Goal: Find specific page/section: Locate a particular part of the current website

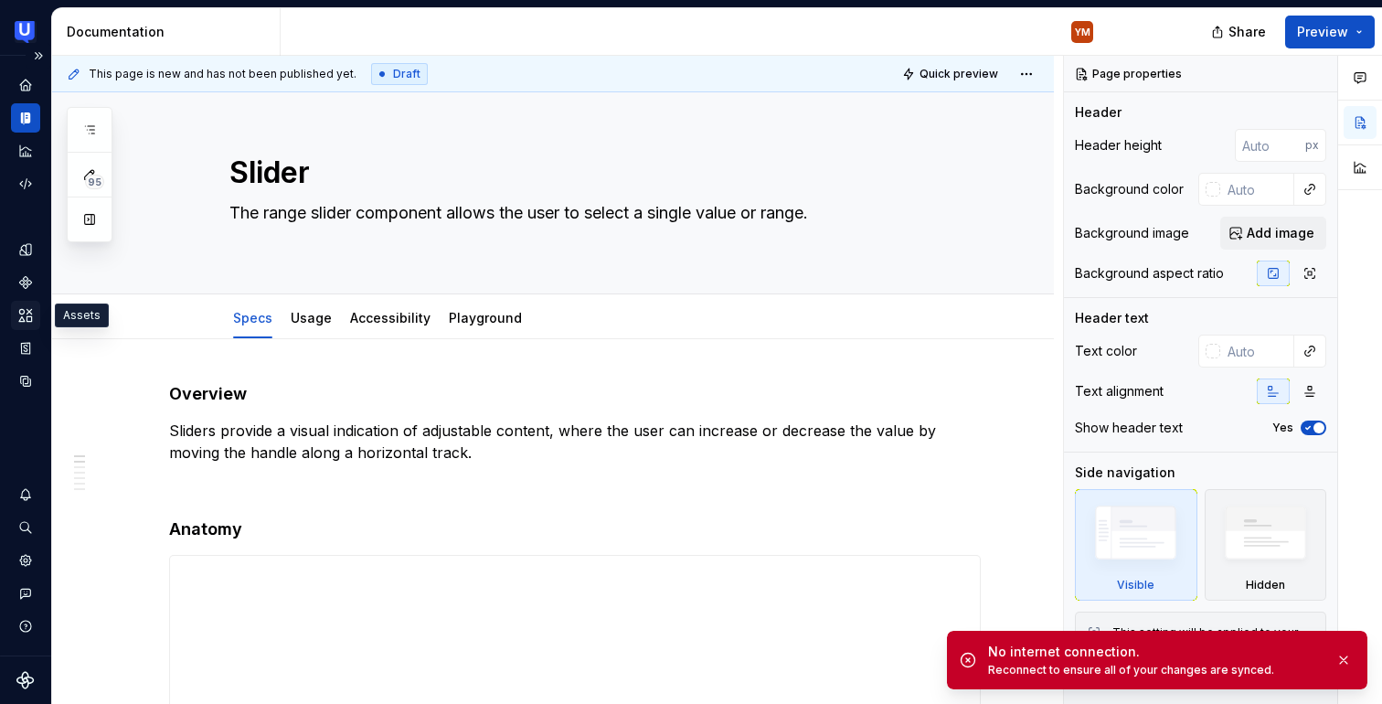
click at [28, 317] on icon "Assets" at bounding box center [25, 315] width 13 height 12
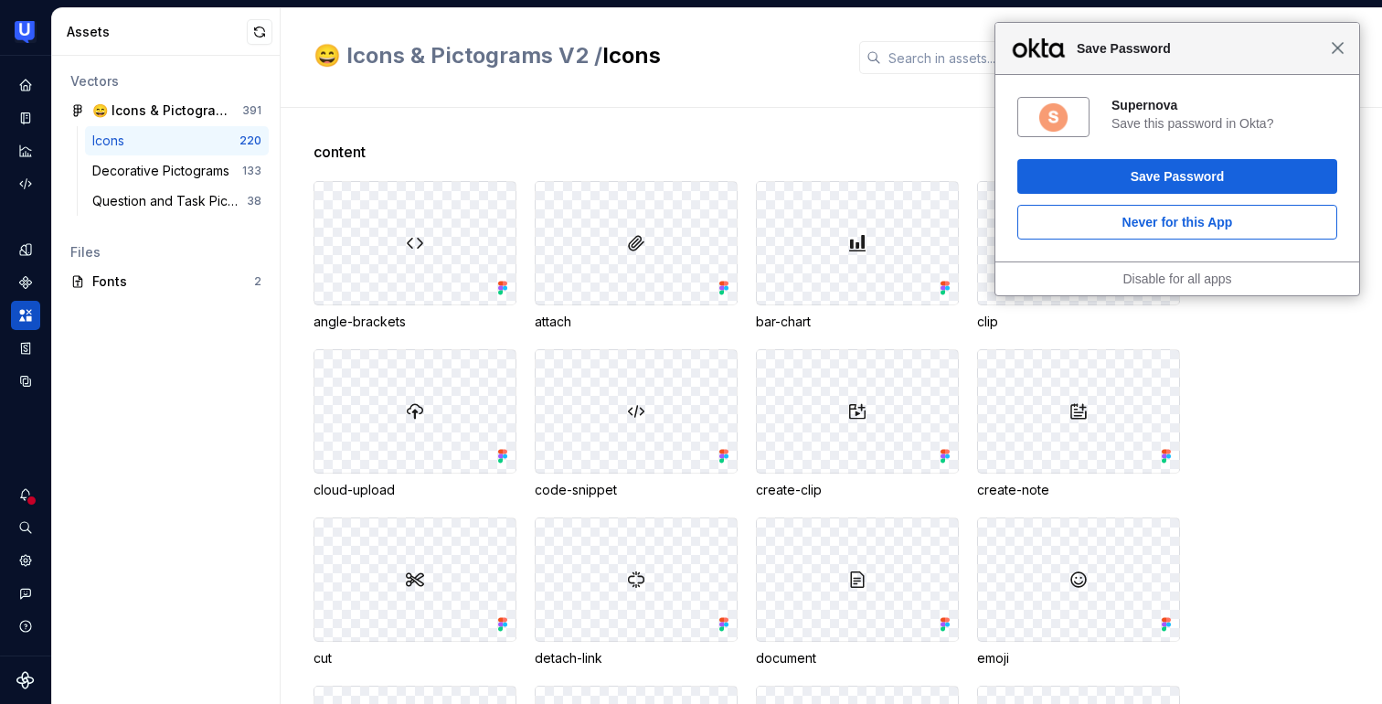
click at [1334, 51] on span "Close" at bounding box center [1338, 48] width 14 height 14
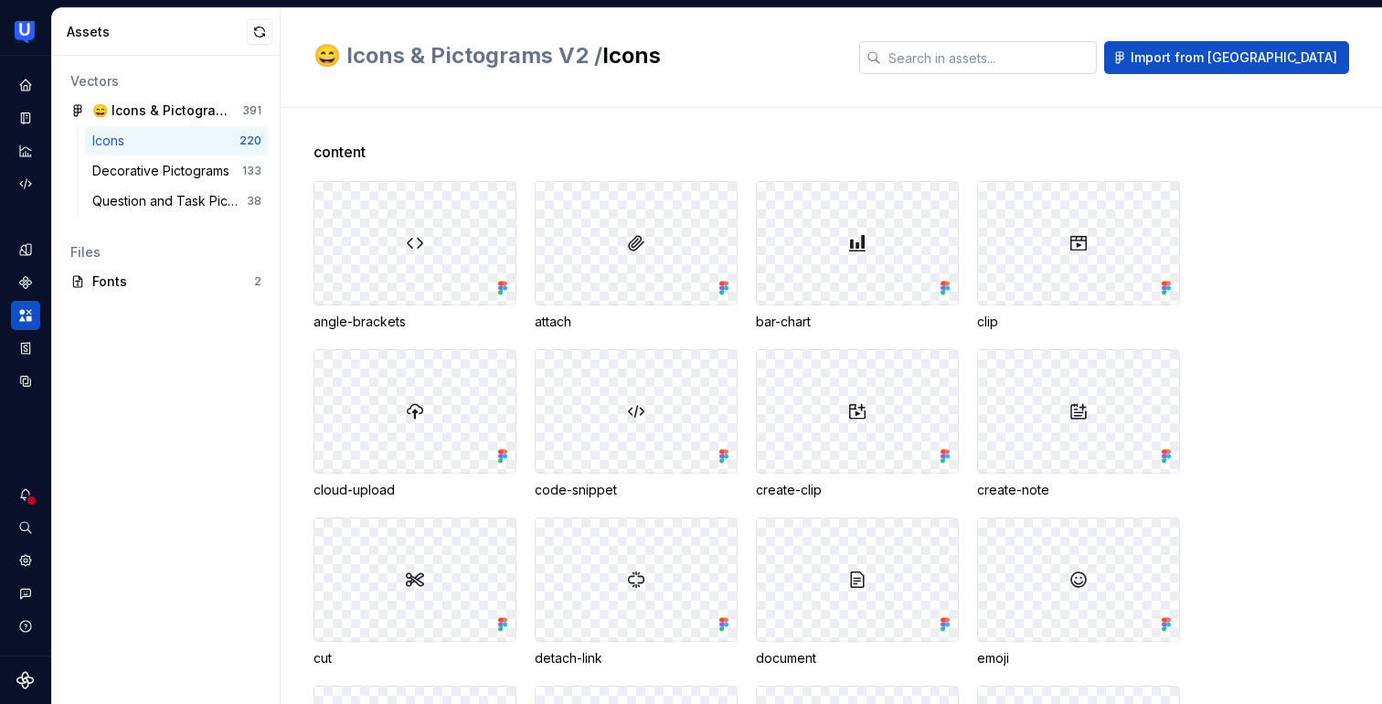
click at [1040, 58] on input "text" at bounding box center [989, 57] width 216 height 33
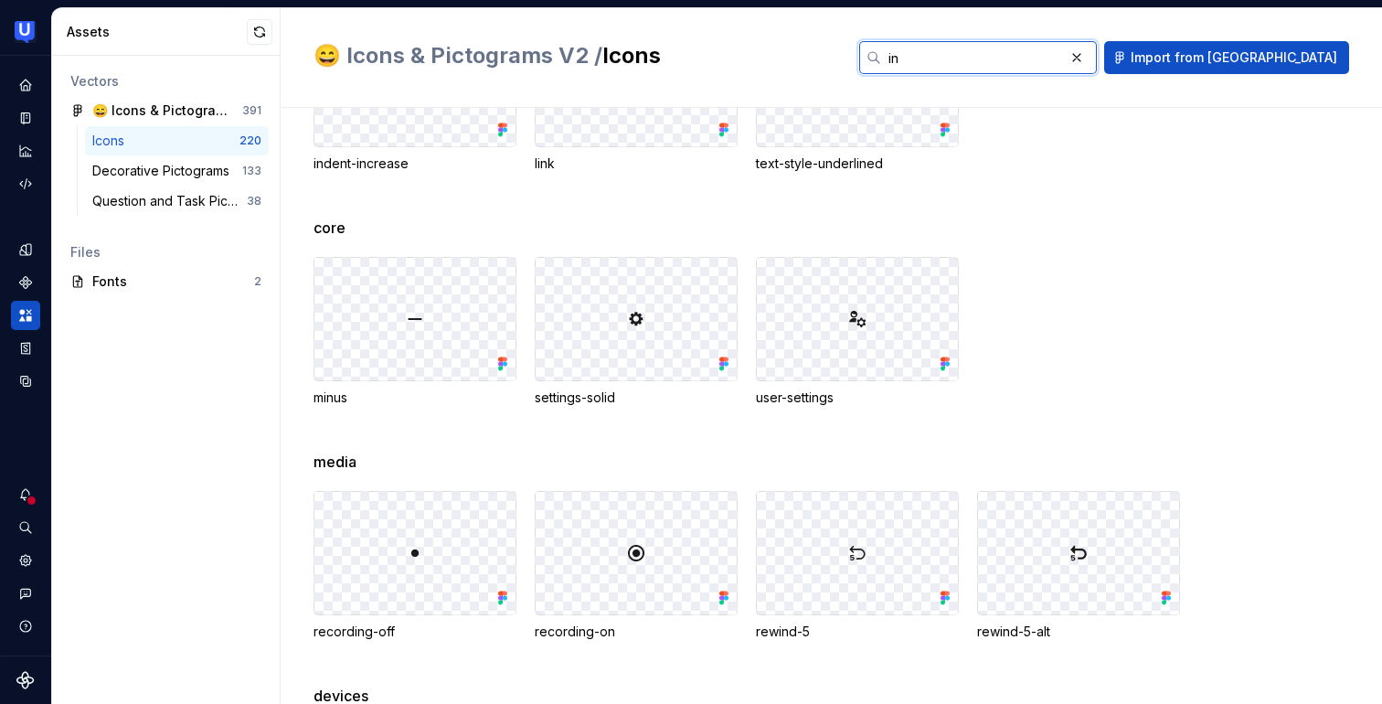
scroll to position [297, 0]
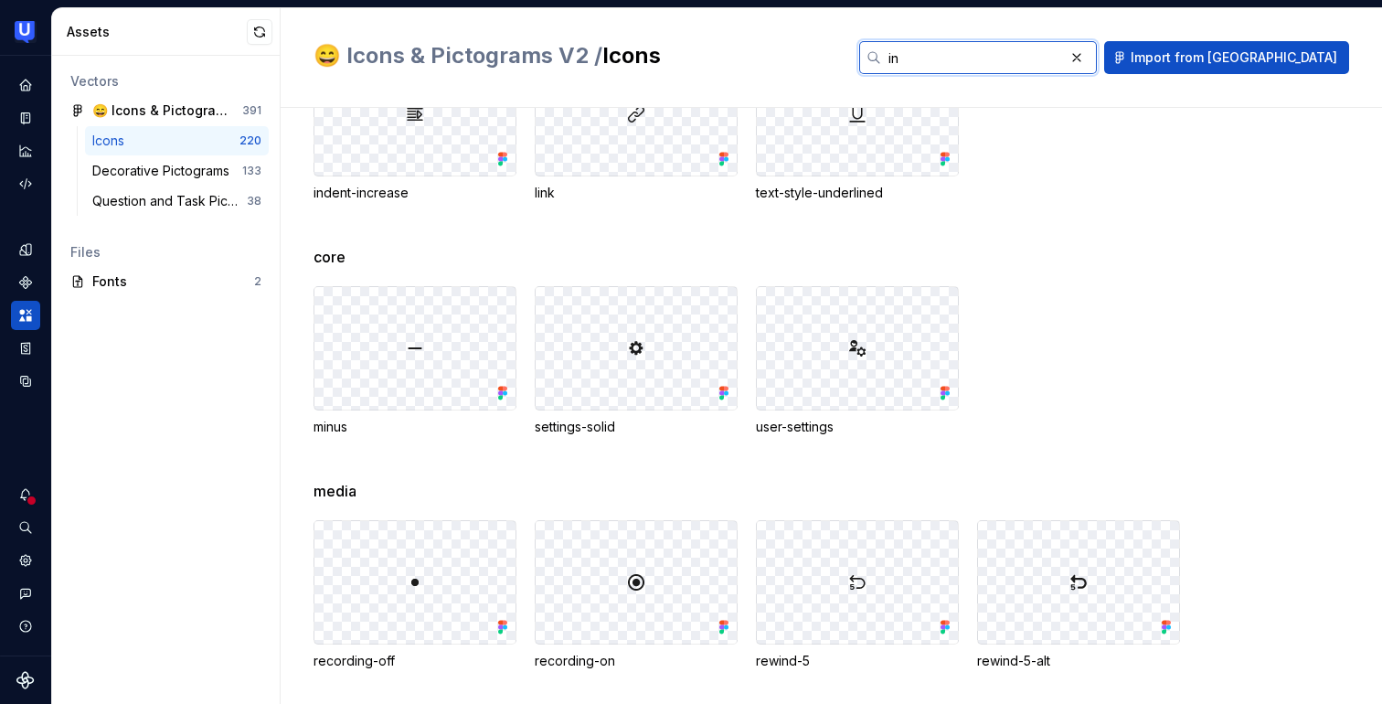
type input "in"
click at [333, 256] on span "core" at bounding box center [330, 257] width 32 height 22
copy span "core"
